Goal: Task Accomplishment & Management: Complete application form

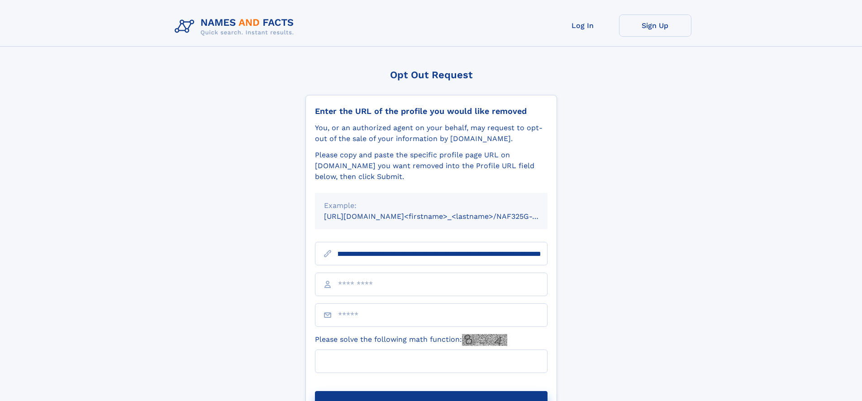
scroll to position [0, 98]
type input "**********"
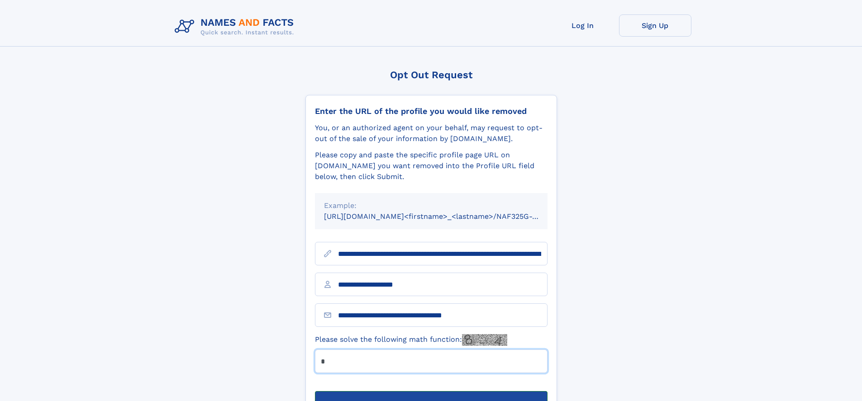
type input "*"
click at [431, 391] on button "Submit Opt Out Request" at bounding box center [431, 405] width 233 height 29
